Goal: Information Seeking & Learning: Learn about a topic

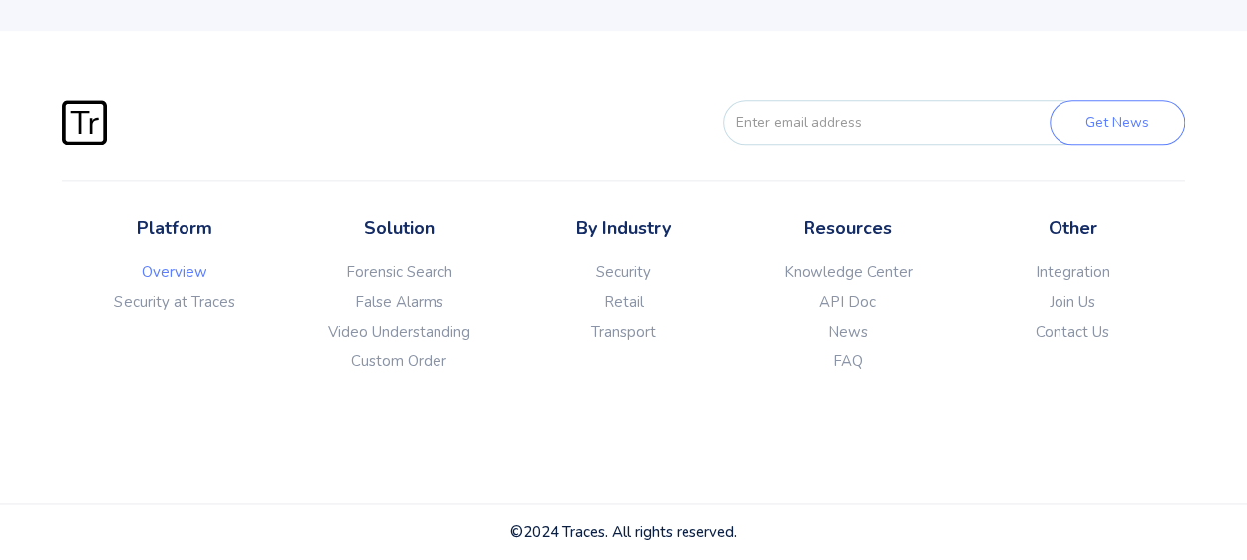
scroll to position [5030, 0]
click at [192, 276] on link "Overview" at bounding box center [175, 272] width 224 height 20
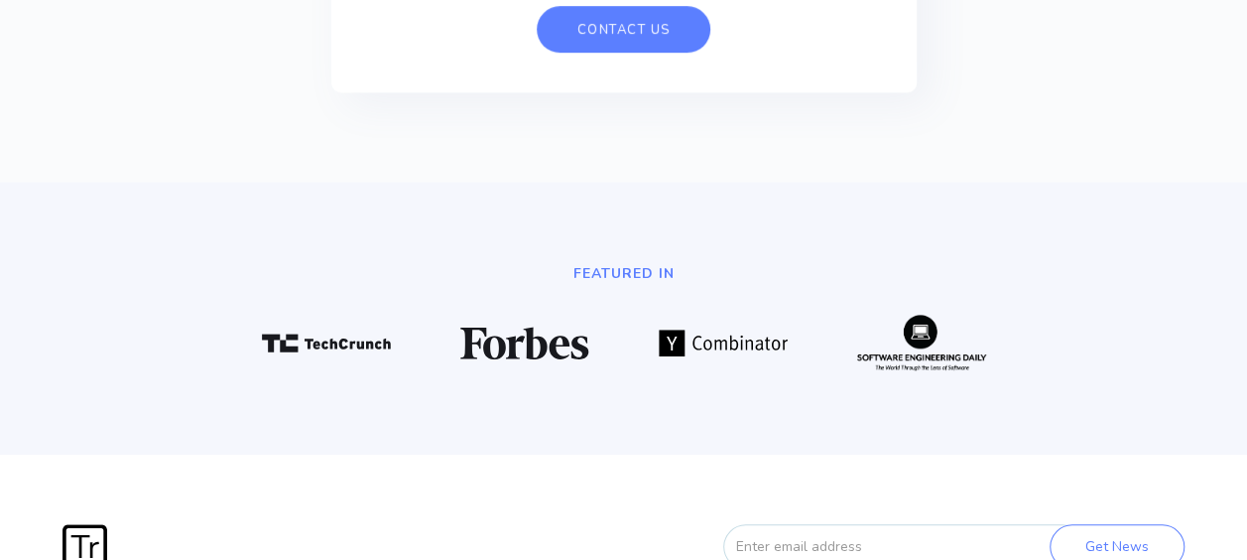
scroll to position [4435, 0]
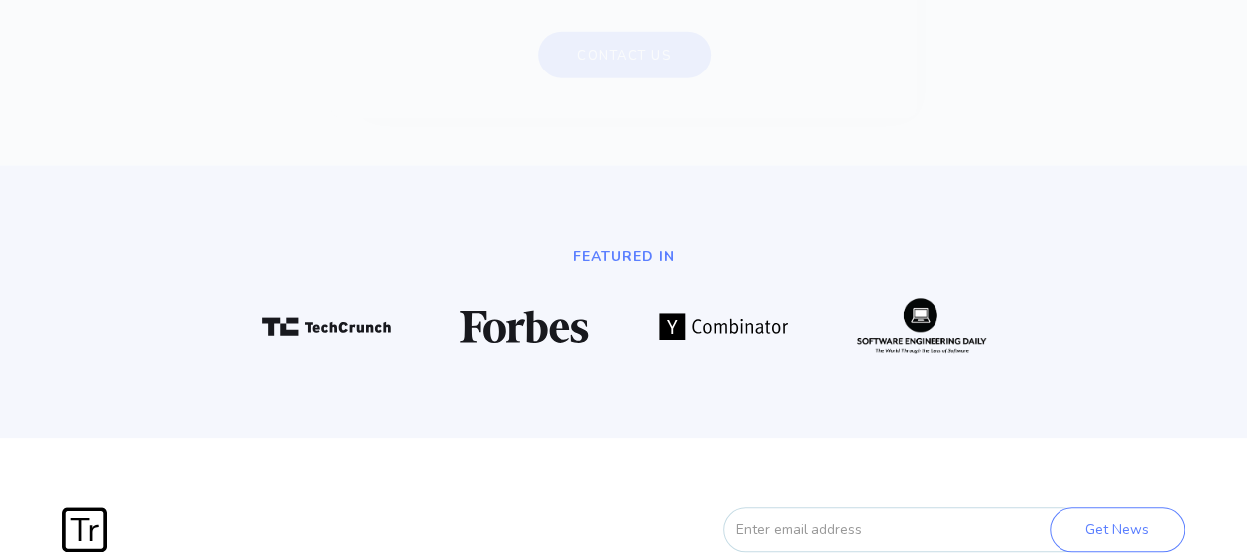
scroll to position [5030, 0]
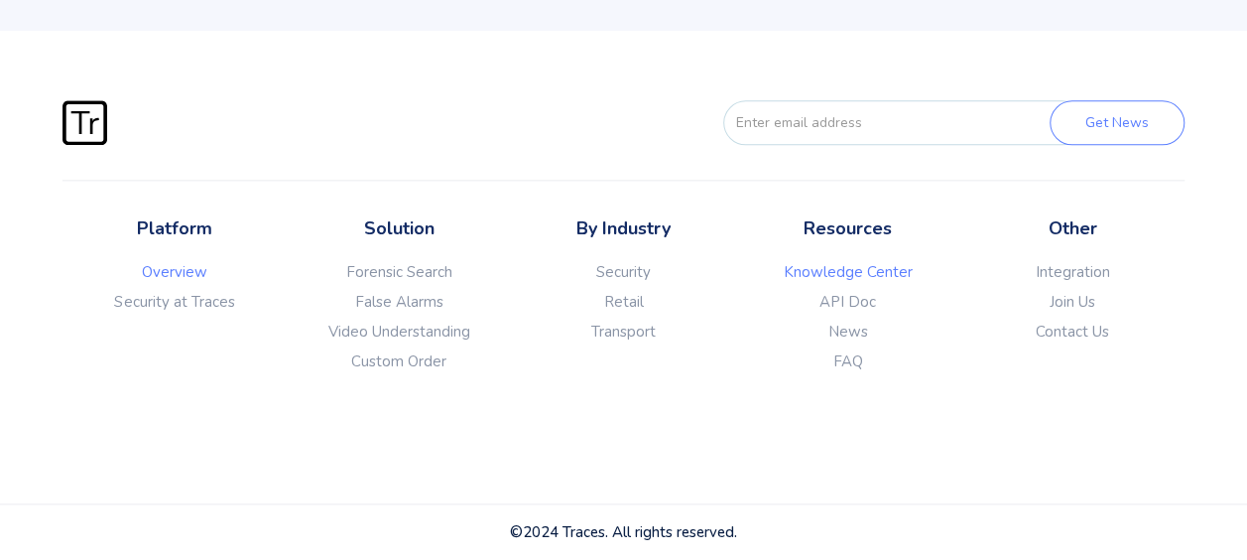
click at [879, 279] on link "Knowledge Center" at bounding box center [848, 272] width 224 height 20
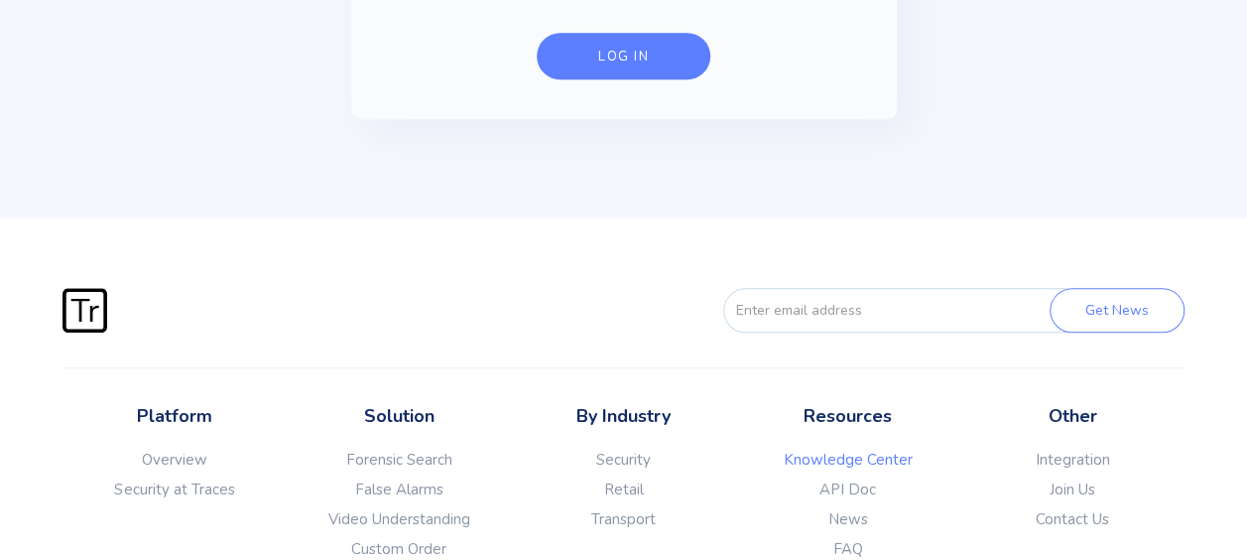
scroll to position [978, 0]
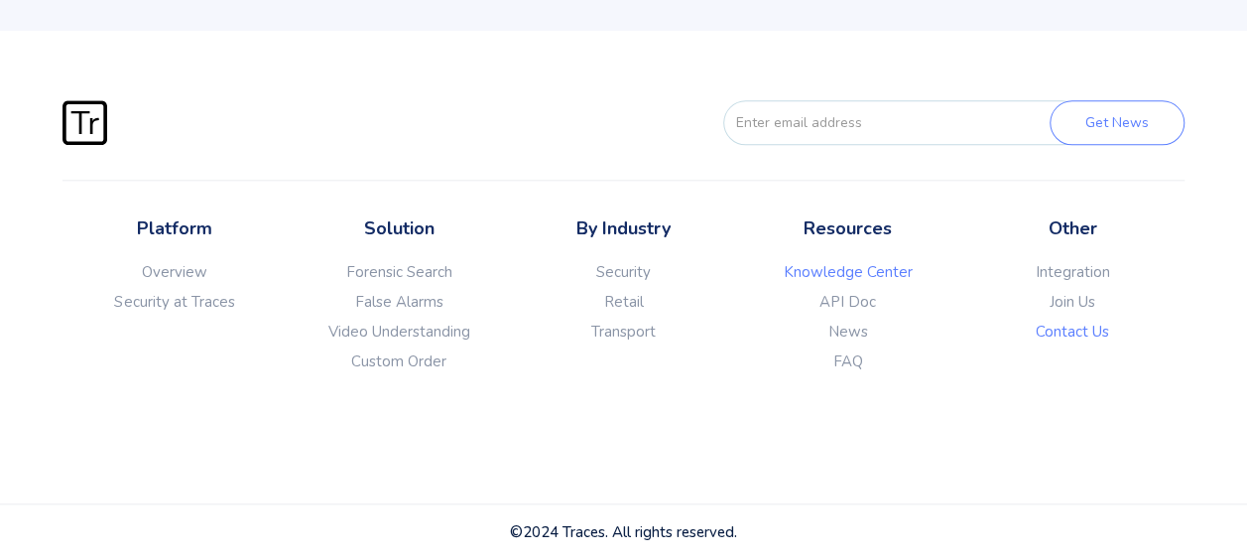
click at [1070, 331] on link "Contact Us" at bounding box center [1072, 331] width 224 height 20
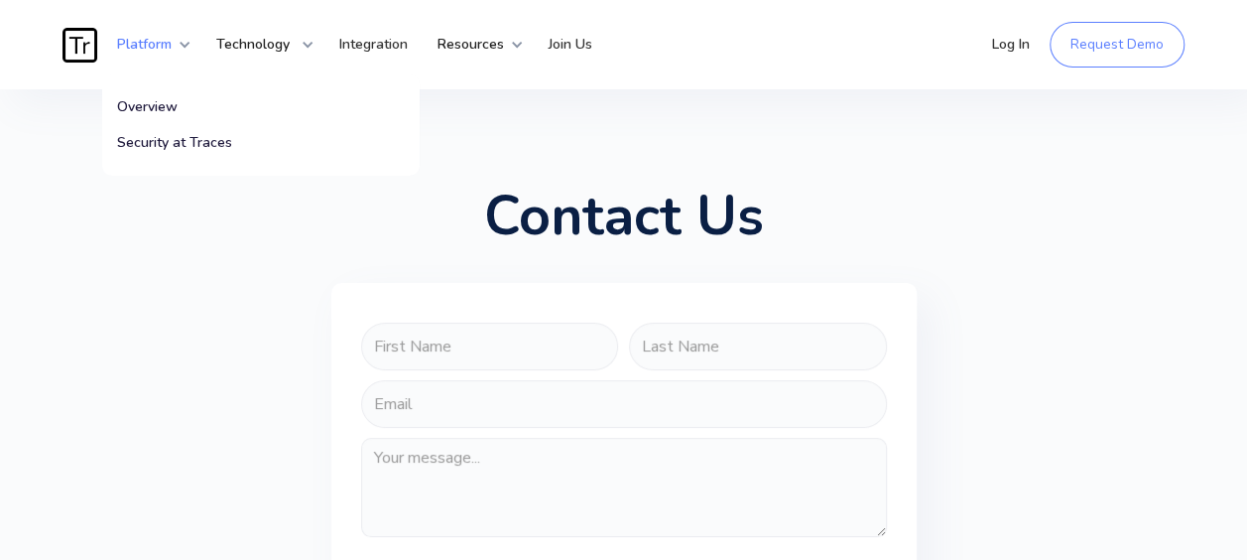
click at [135, 40] on strong "Platform" at bounding box center [144, 44] width 55 height 19
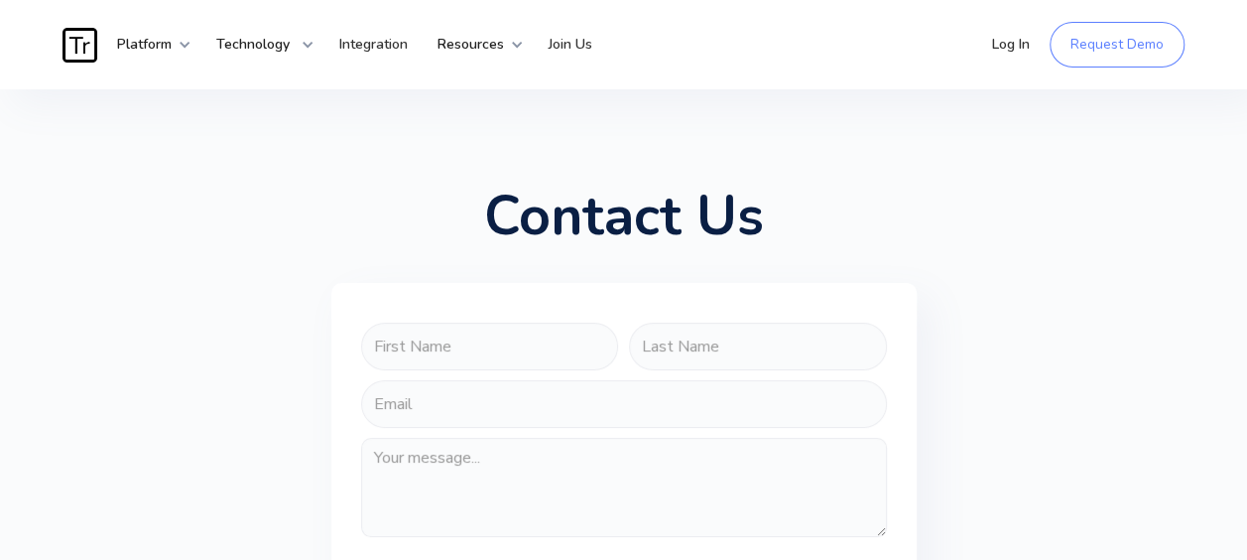
click at [85, 46] on img "home" at bounding box center [80, 45] width 35 height 35
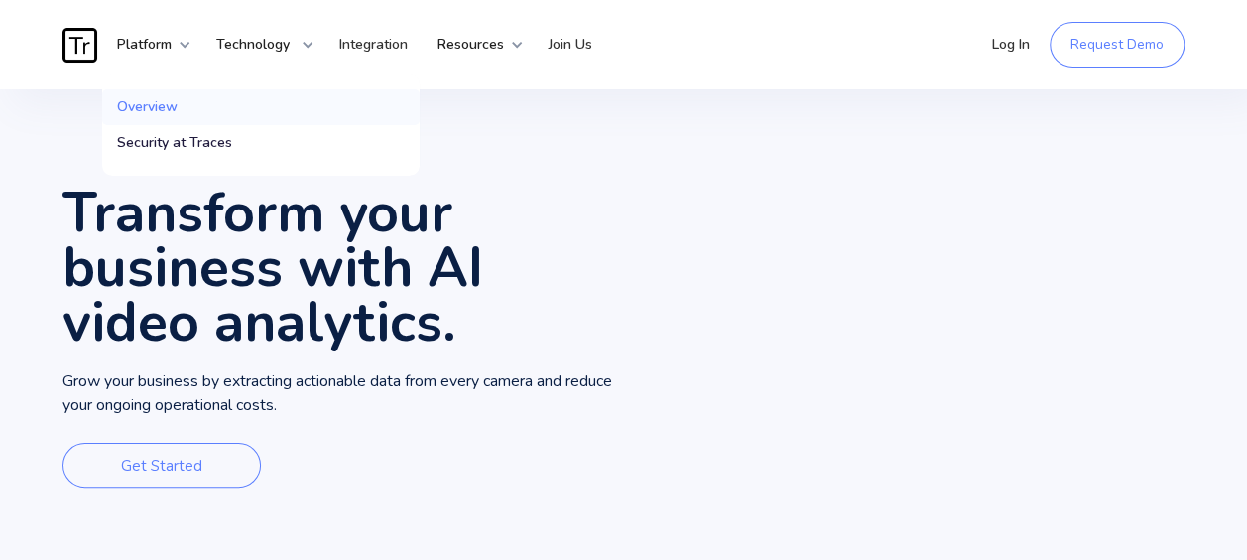
click at [157, 101] on div "Overview" at bounding box center [147, 107] width 61 height 20
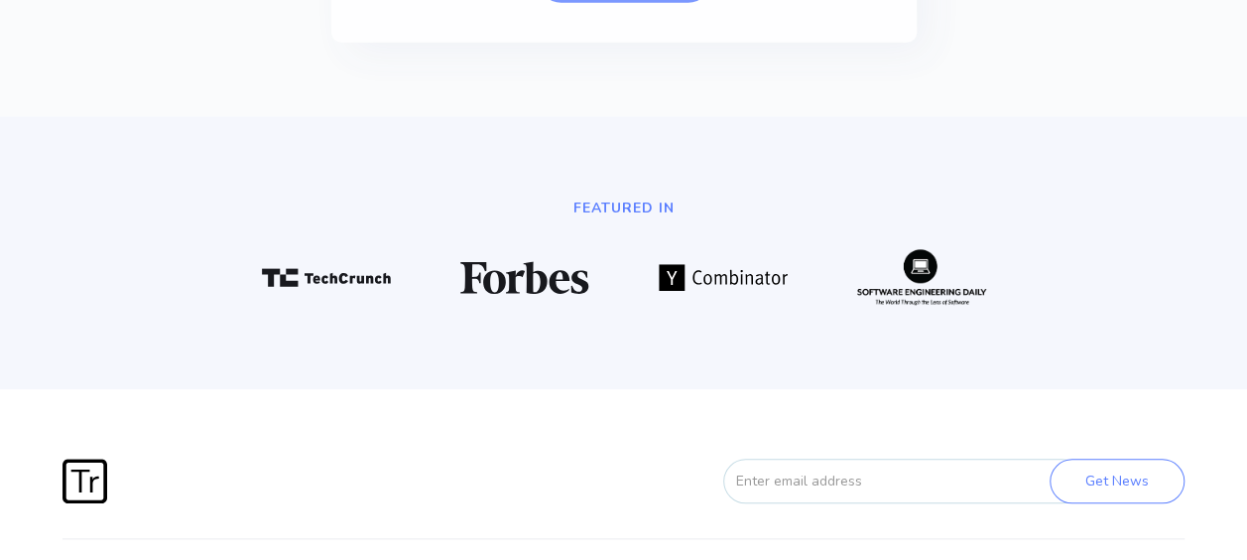
scroll to position [4960, 0]
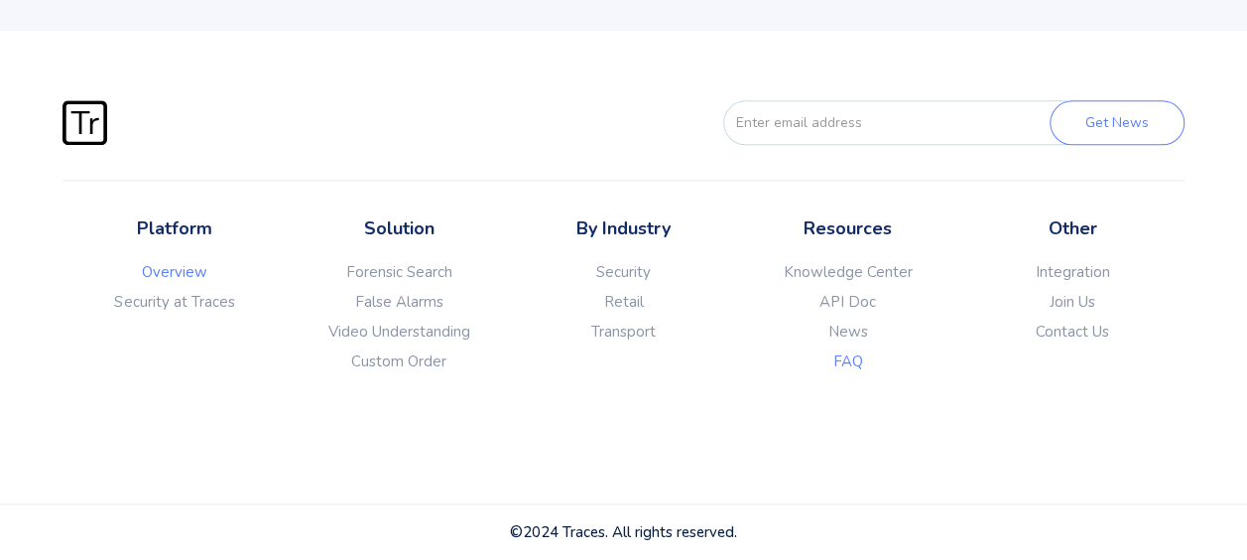
click at [868, 371] on link "FAQ" at bounding box center [848, 361] width 224 height 20
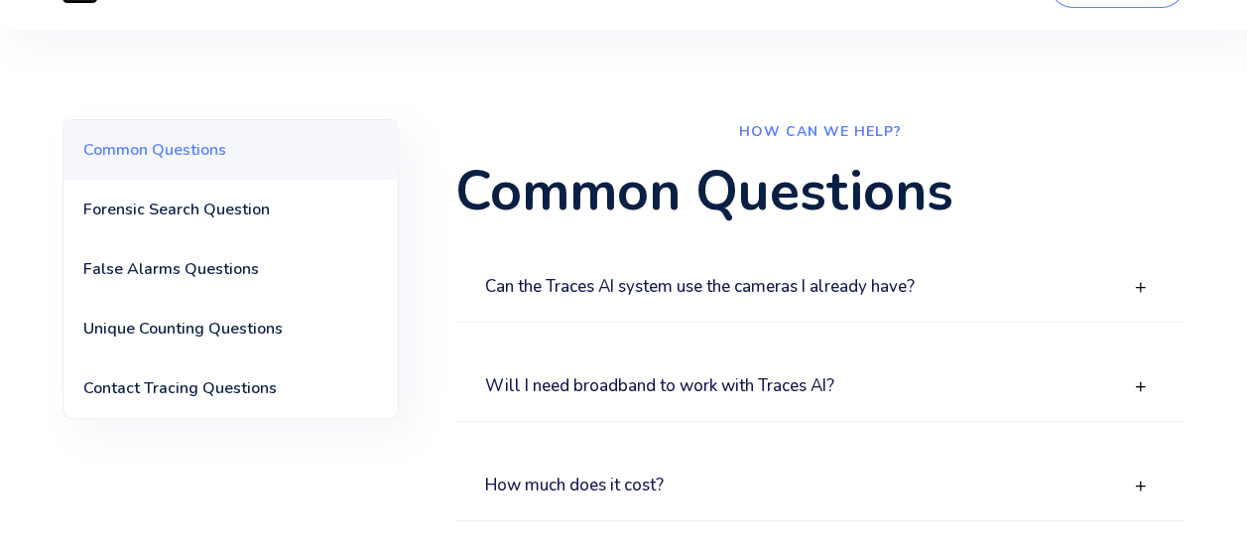
scroll to position [99, 0]
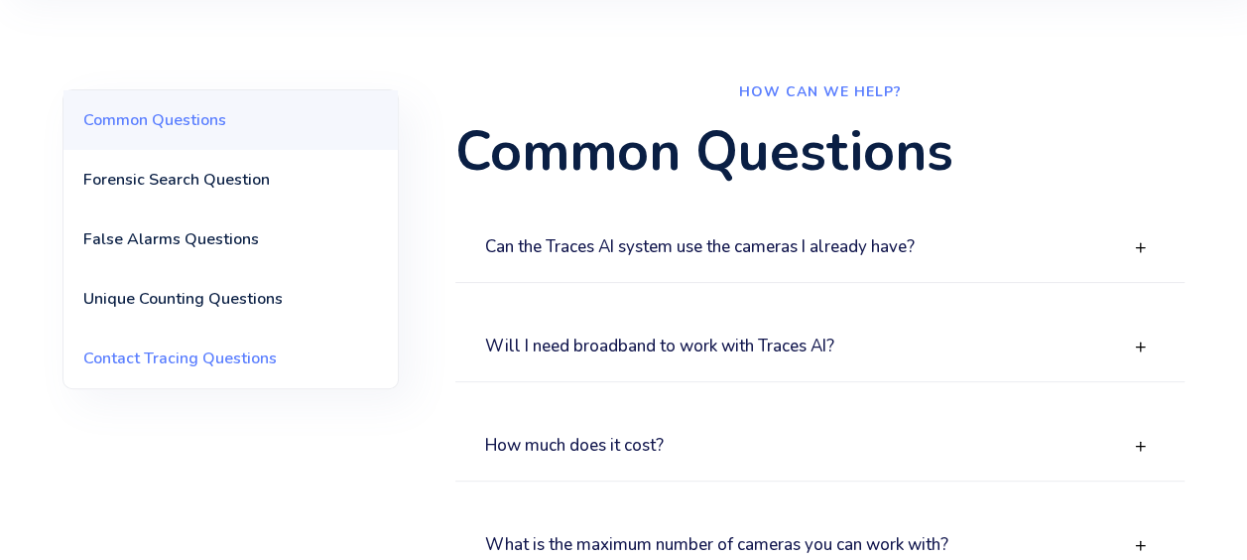
click at [295, 364] on link "Contact Tracing Questions" at bounding box center [230, 358] width 334 height 60
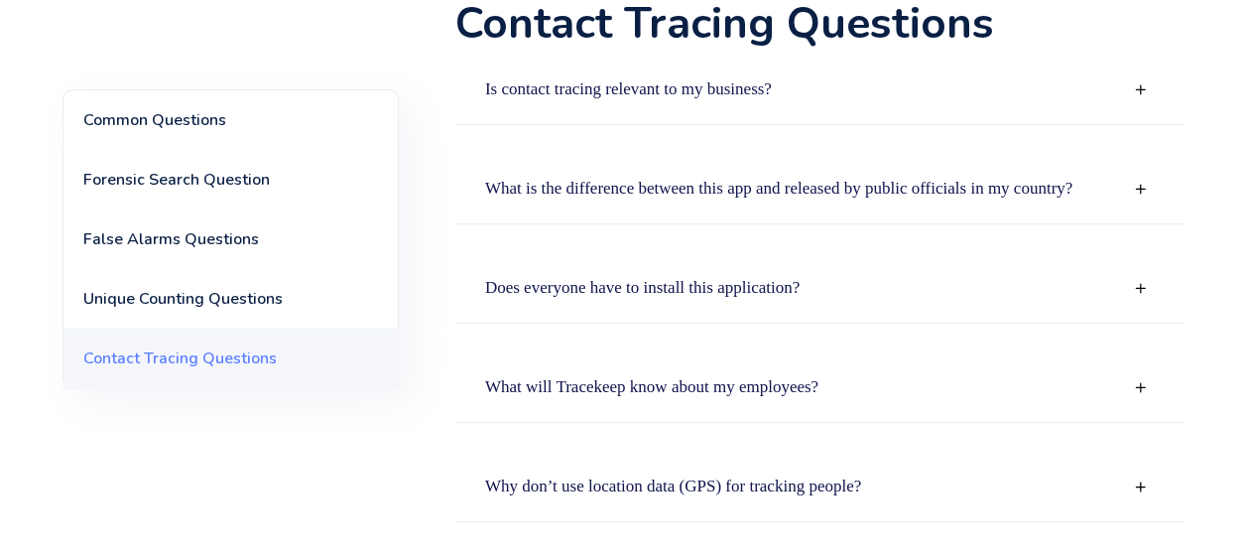
scroll to position [3325, 0]
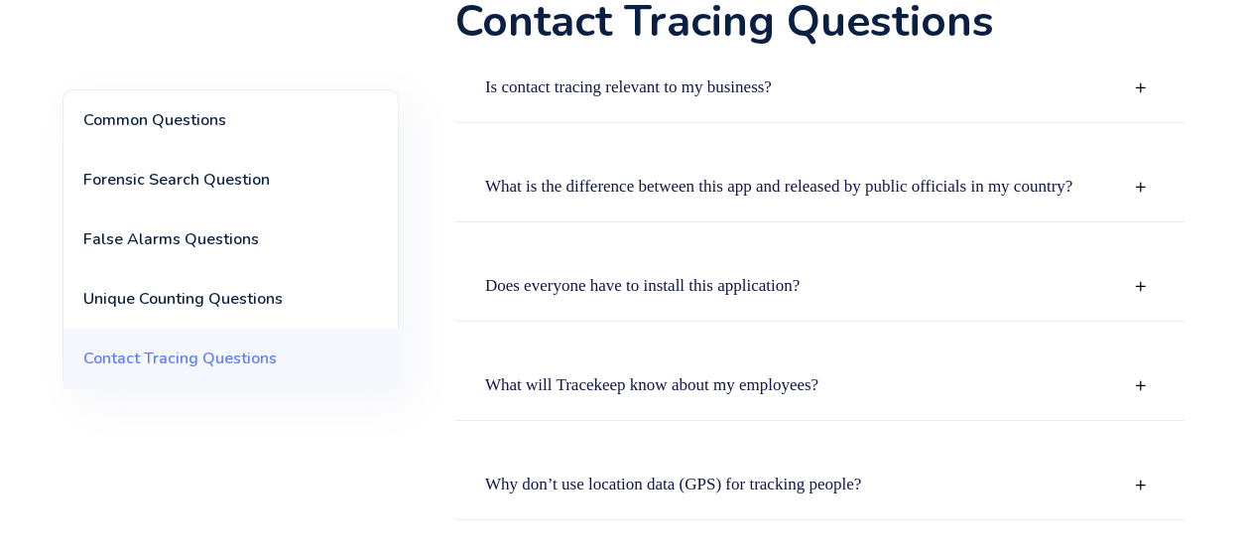
click at [672, 83] on strong "Is contact tracing relevant to my business?" at bounding box center [628, 86] width 287 height 19
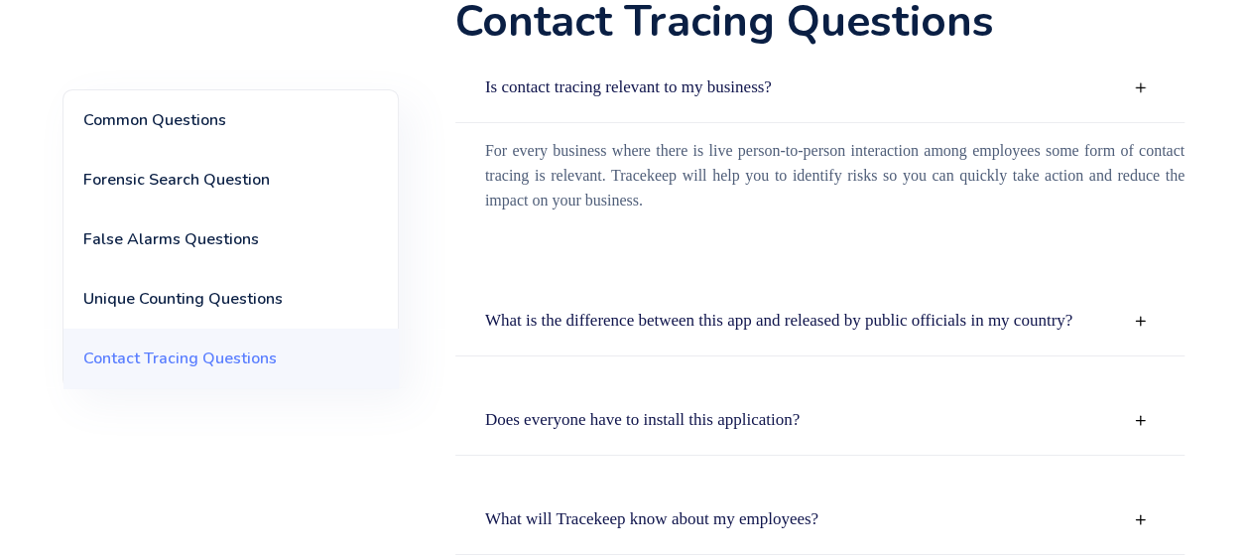
click at [692, 85] on strong "Is contact tracing relevant to my business?" at bounding box center [628, 86] width 287 height 19
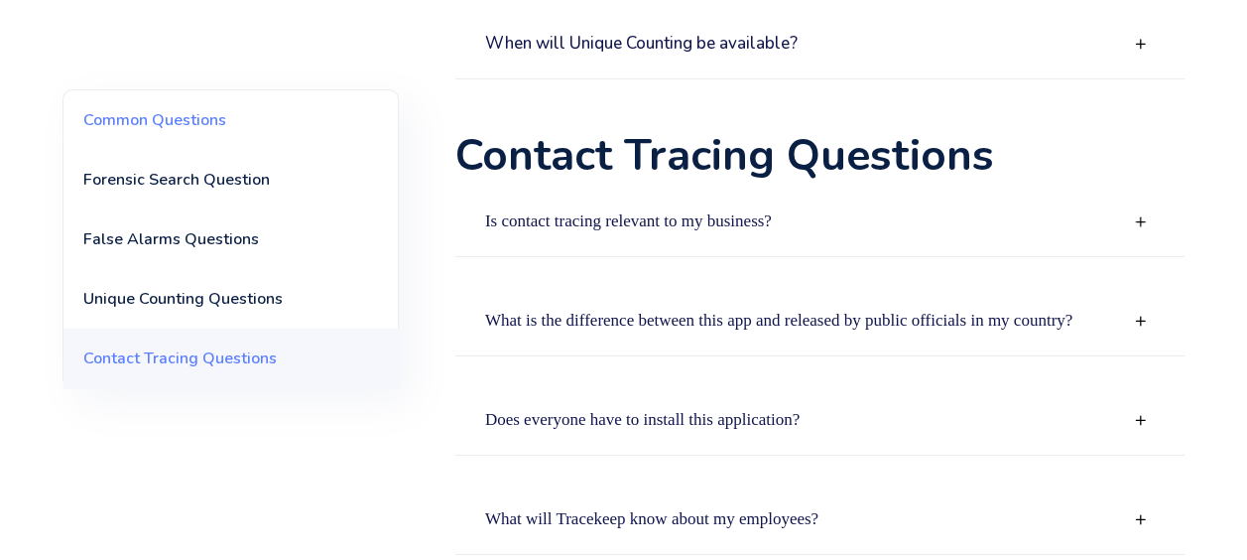
click at [202, 123] on link "Common Questions" at bounding box center [230, 120] width 334 height 60
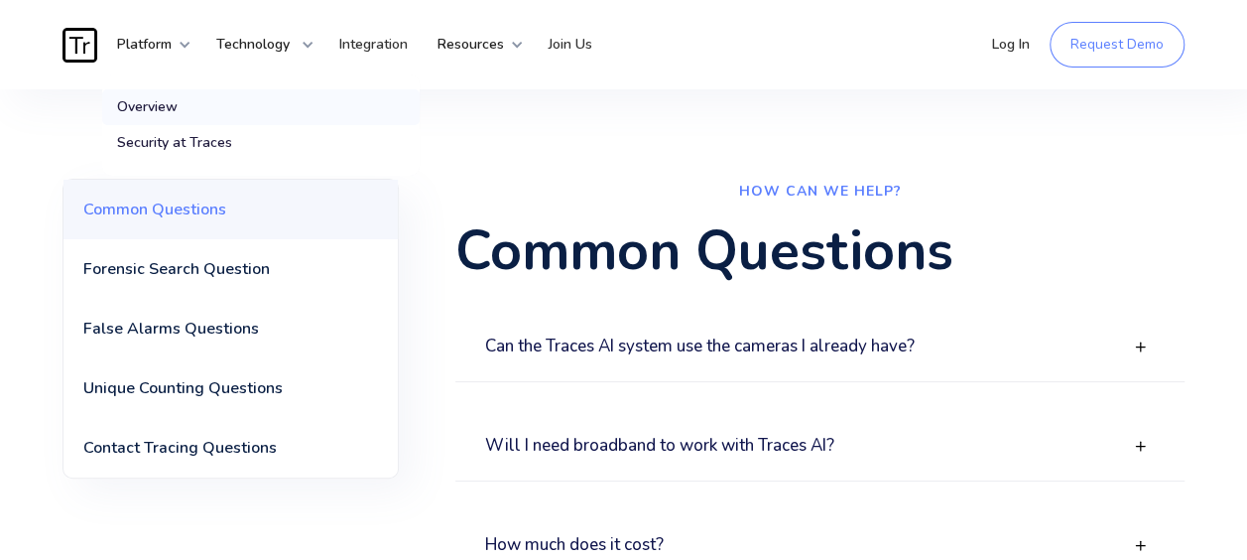
click at [165, 115] on div "Overview" at bounding box center [147, 107] width 61 height 20
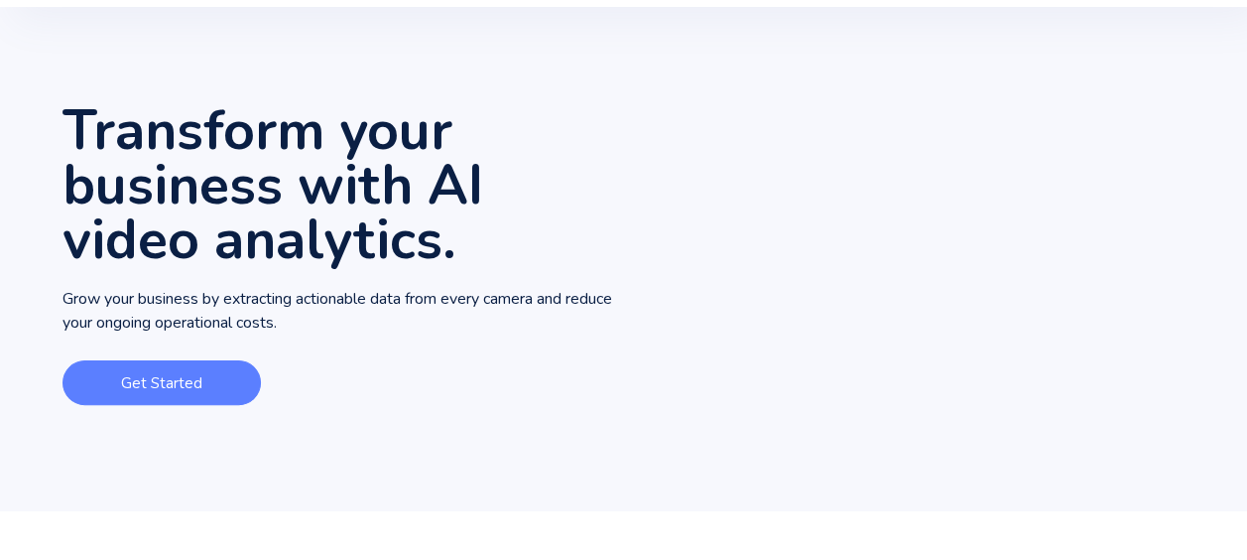
scroll to position [99, 0]
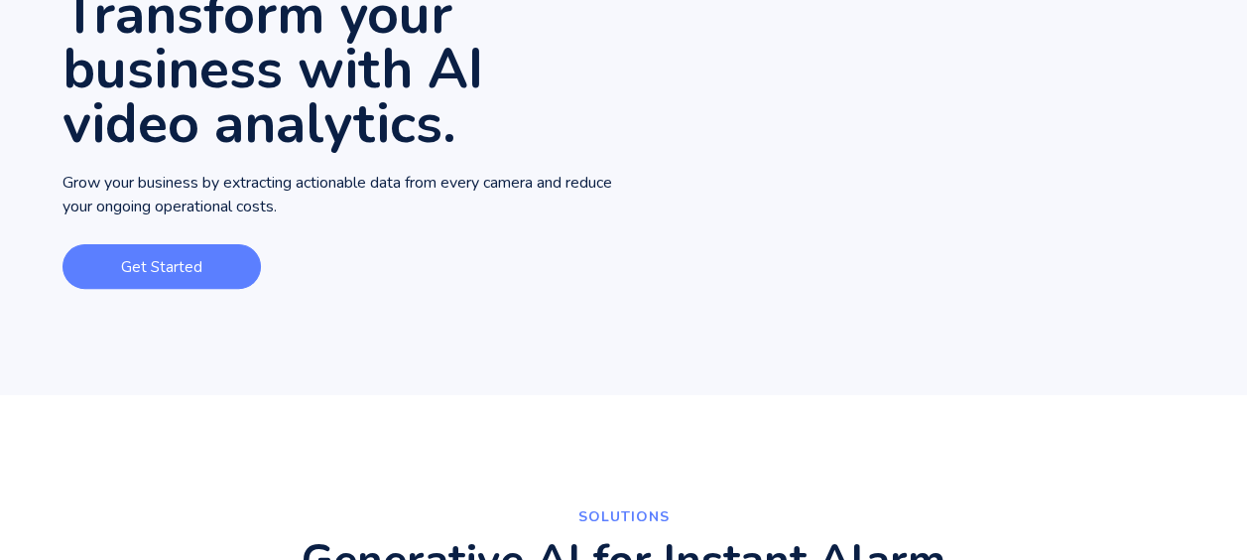
click at [213, 259] on link "Get Started" at bounding box center [162, 266] width 198 height 45
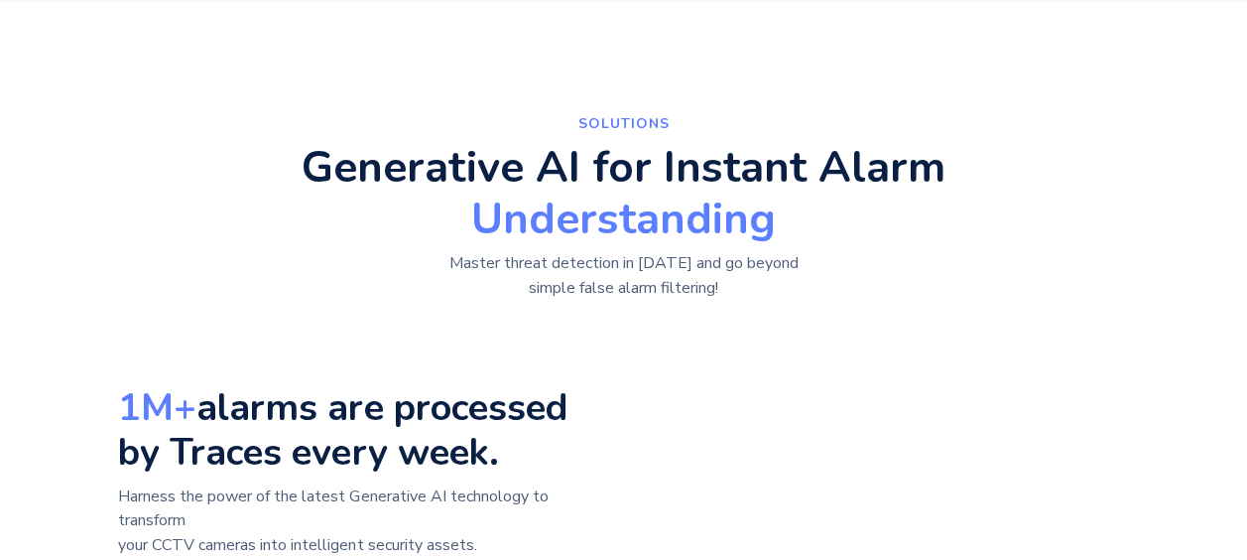
scroll to position [592, 0]
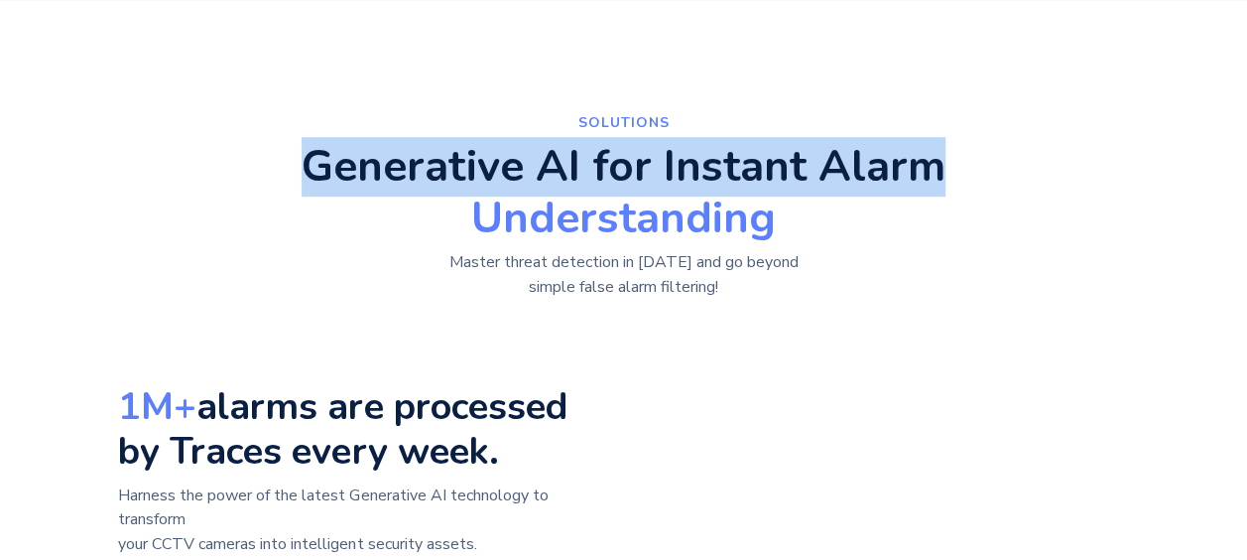
drag, startPoint x: 306, startPoint y: 162, endPoint x: 937, endPoint y: 164, distance: 631.0
click at [937, 164] on h2 "Generative AI for Instant Alarm Understanding" at bounding box center [624, 192] width 644 height 95
copy h2 "Generative AI for Instant Alarm"
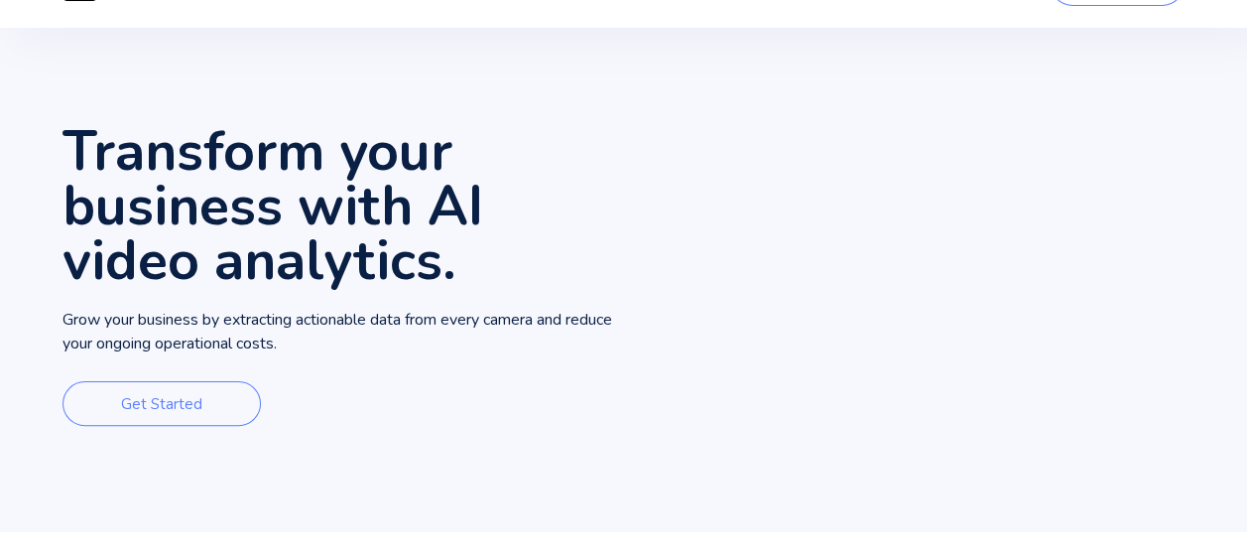
scroll to position [0, 0]
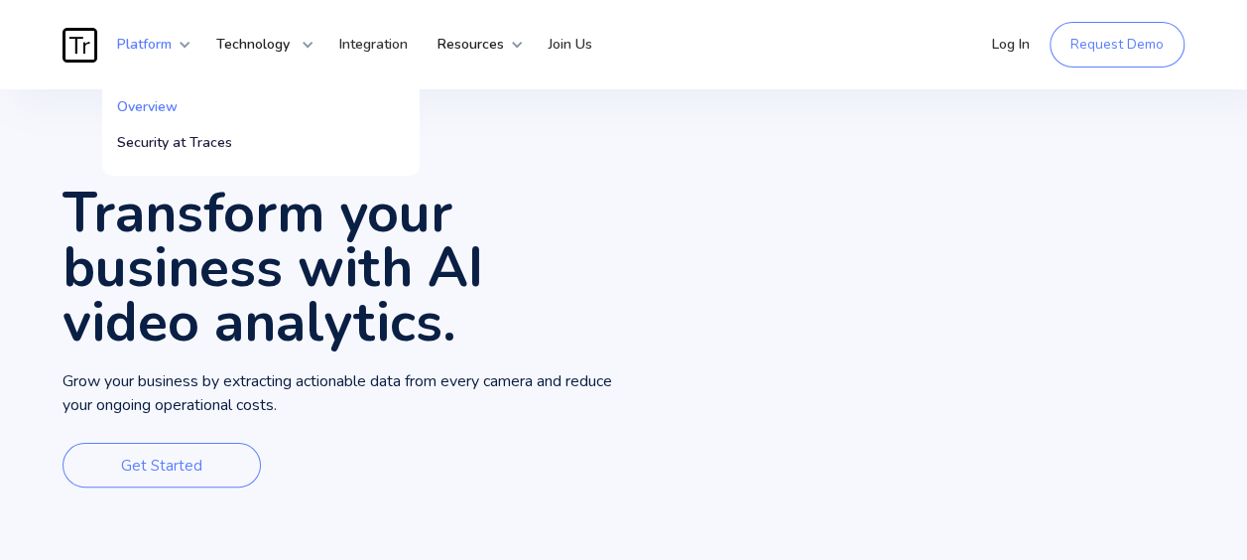
click at [129, 43] on strong "Platform" at bounding box center [144, 44] width 55 height 19
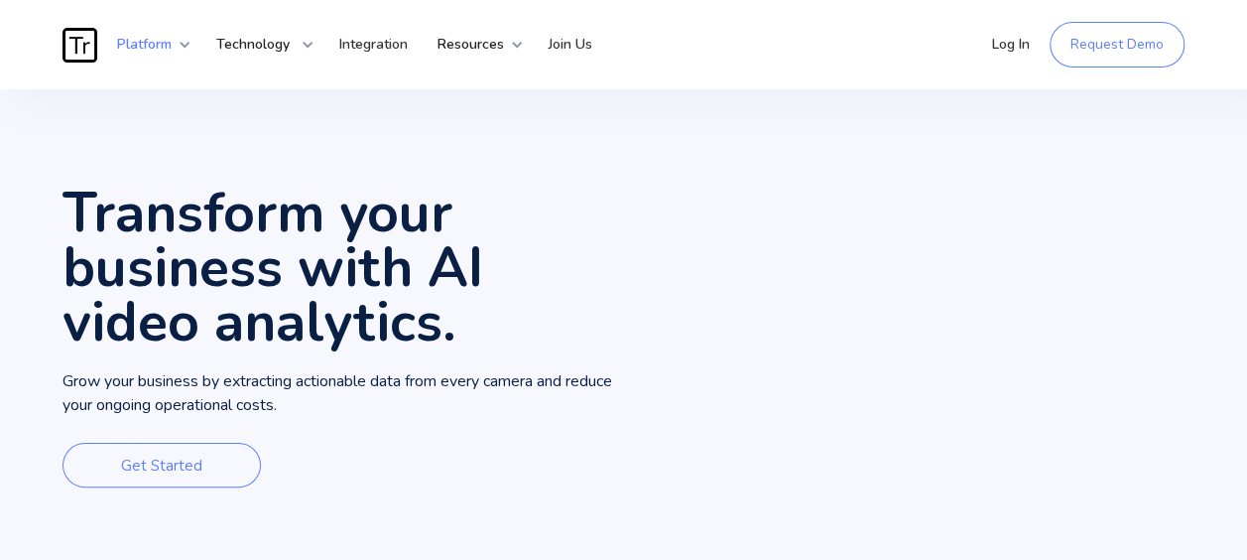
click at [105, 35] on div "Platform" at bounding box center [146, 45] width 89 height 60
click at [96, 33] on link "home" at bounding box center [83, 45] width 40 height 35
